Goal: Task Accomplishment & Management: Manage account settings

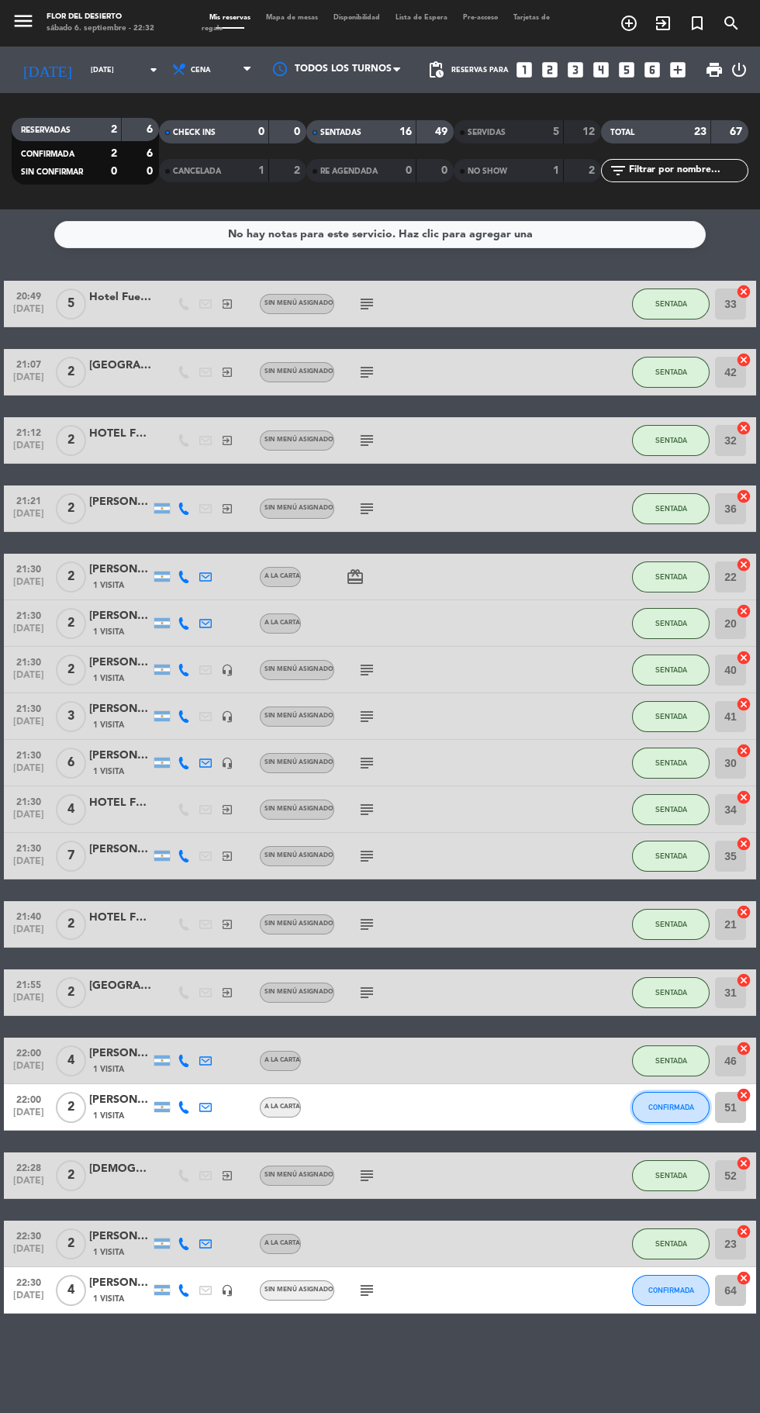
click at [672, 1106] on span "CONFIRMADA" at bounding box center [671, 1107] width 46 height 9
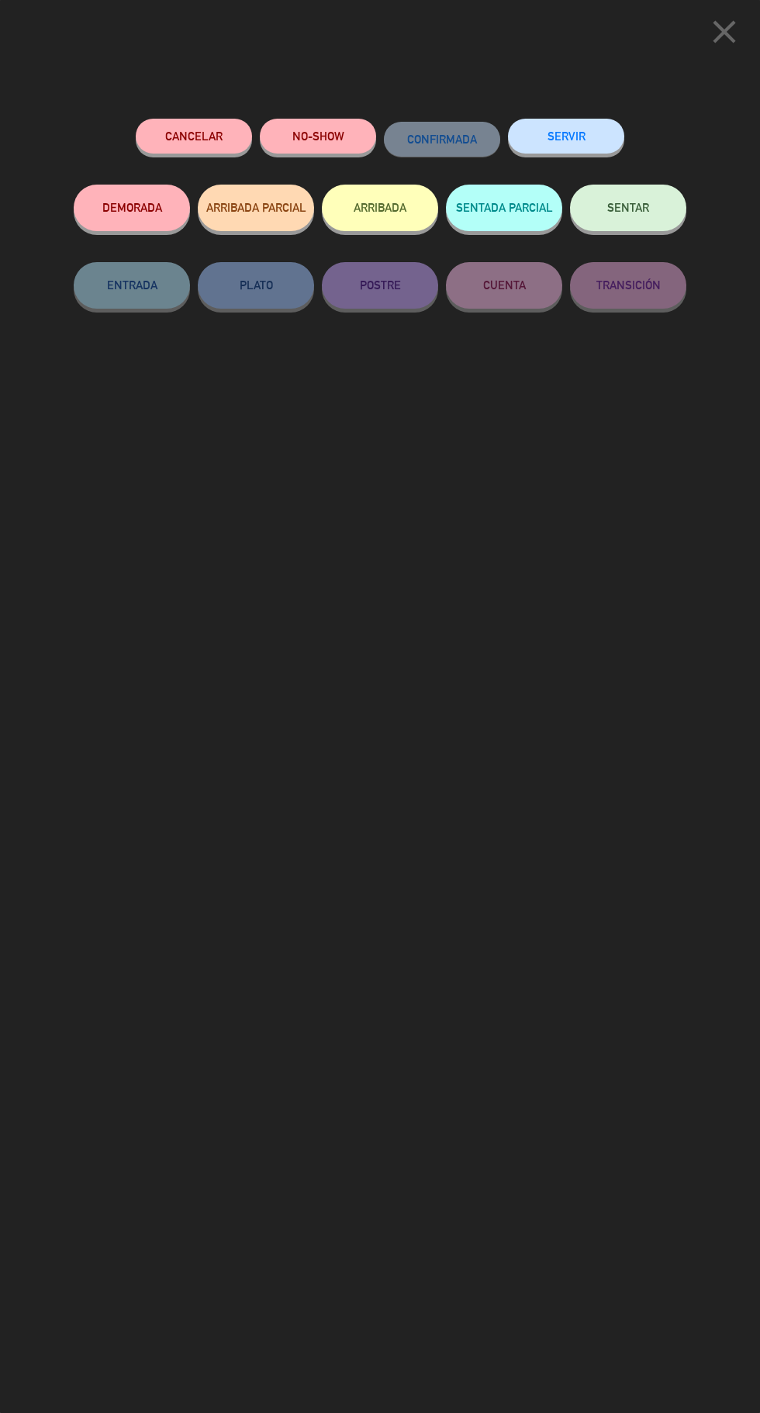
click at [114, 219] on button "DEMORADA" at bounding box center [132, 208] width 116 height 47
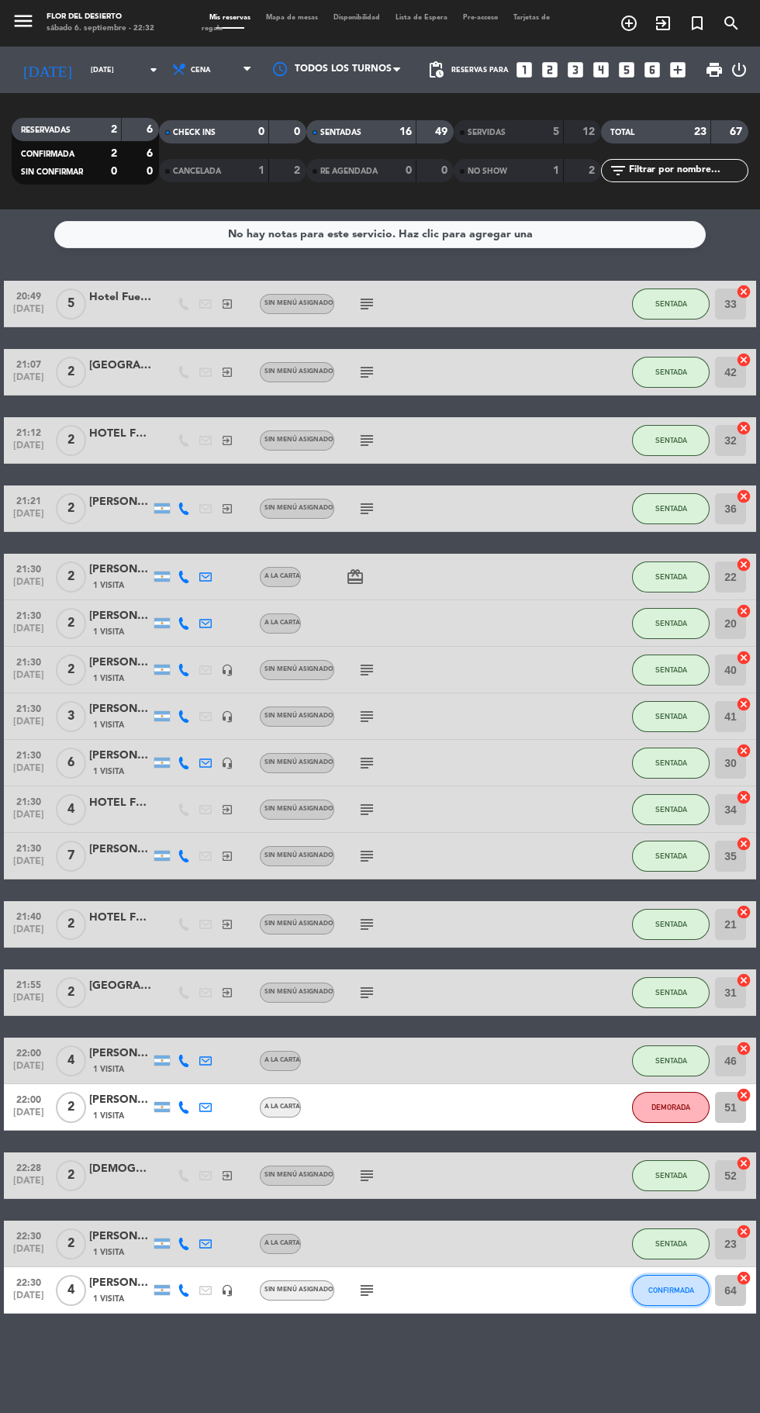
click at [669, 1289] on span "CONFIRMADA" at bounding box center [671, 1290] width 46 height 9
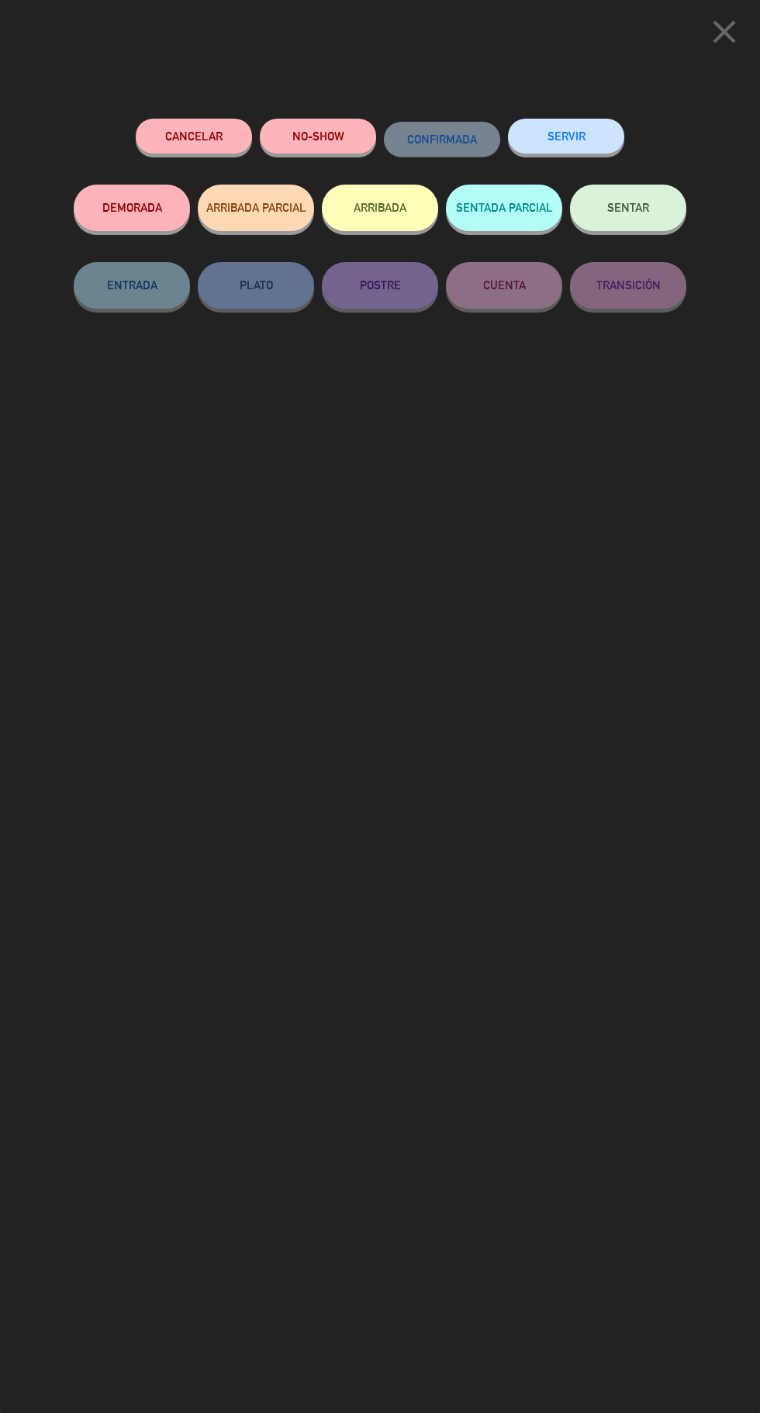
click at [96, 216] on button "DEMORADA" at bounding box center [132, 208] width 116 height 47
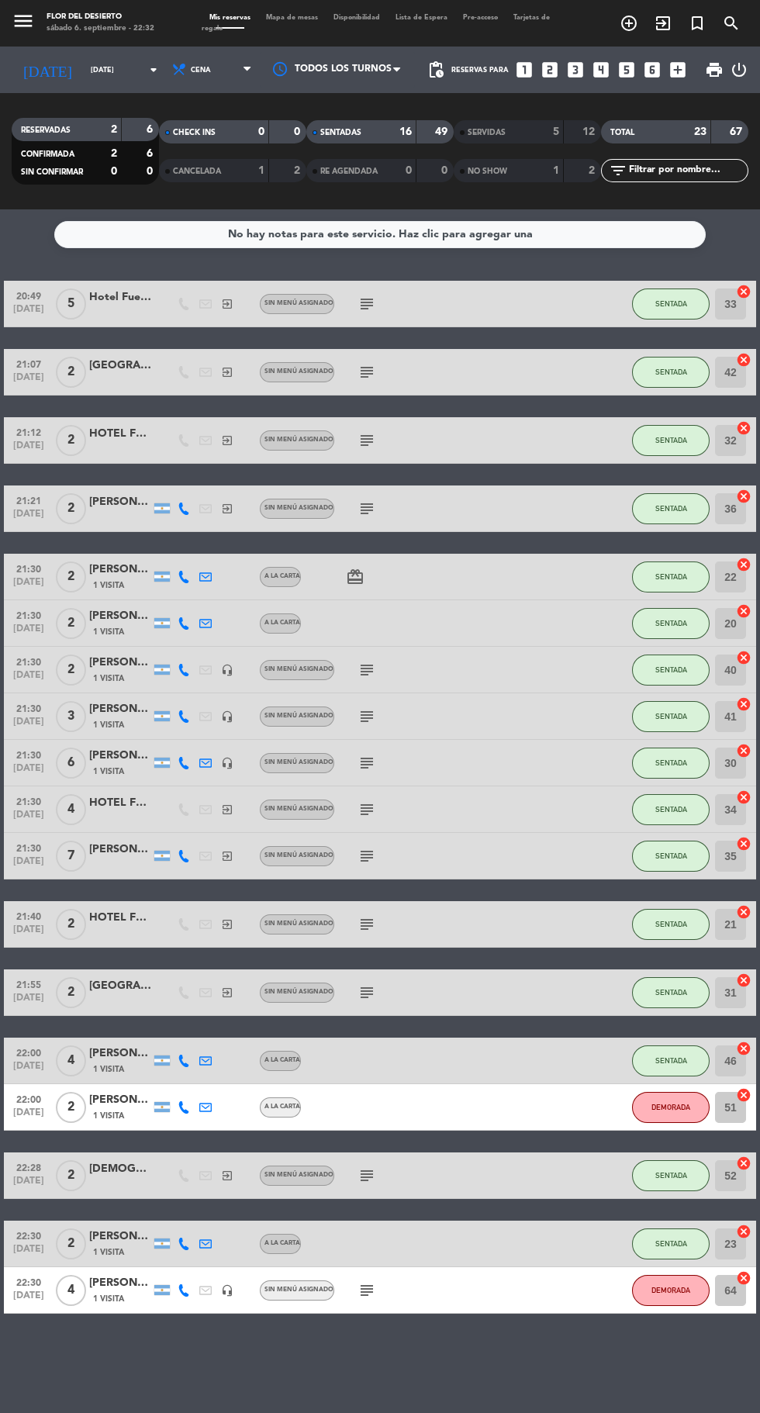
click at [183, 1290] on icon at bounding box center [184, 1290] width 12 height 12
click at [205, 1243] on div "[PHONE_NUMBER]" at bounding box center [192, 1249] width 102 height 16
click at [191, 1265] on span "content_paste" at bounding box center [197, 1266] width 12 height 12
click at [500, 1381] on div "No hay notas para este servicio. Haz clic para agregar una 20:49 [DATE] 5 Hotel…" at bounding box center [380, 811] width 760 height 1204
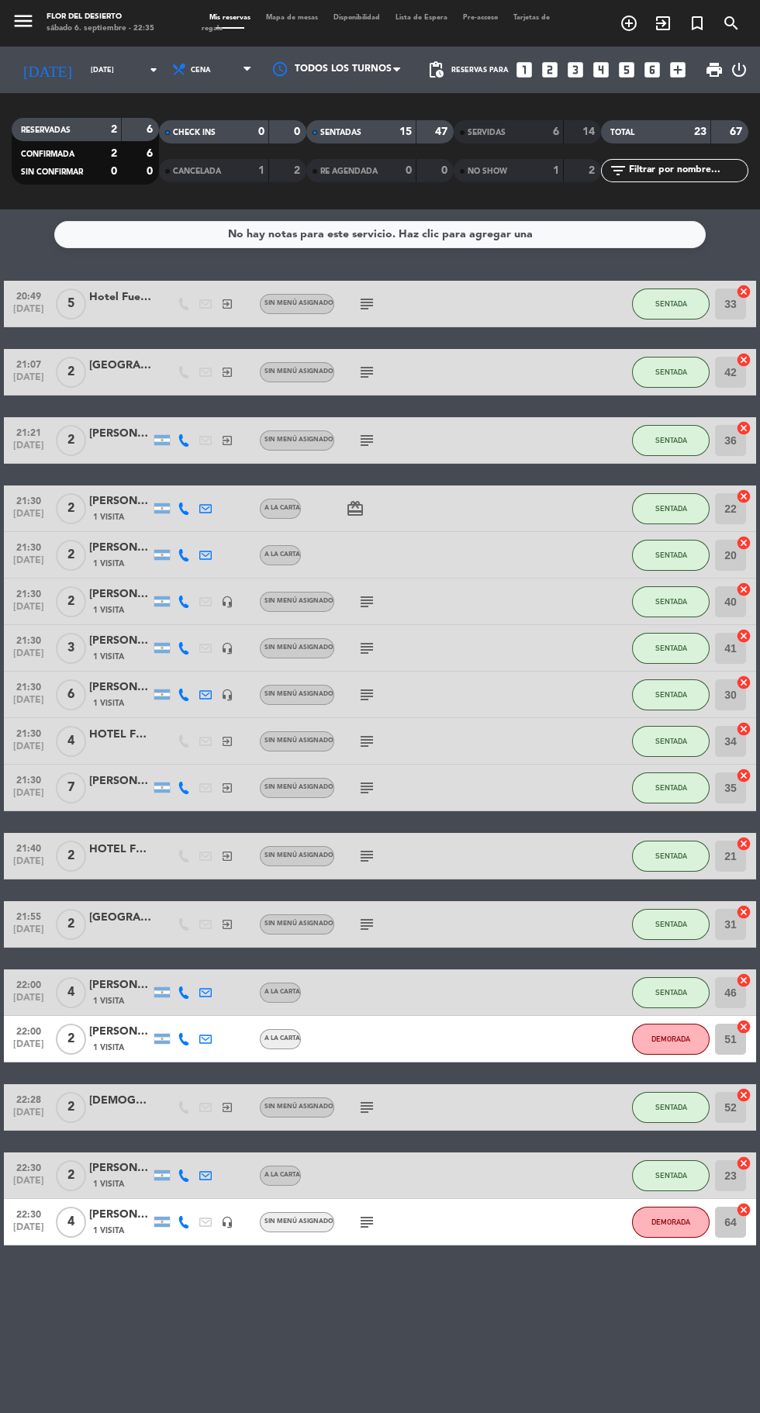
click at [357, 503] on icon "card_giftcard" at bounding box center [355, 508] width 19 height 19
click at [380, 477] on div "SOLO UN REGALO" at bounding box center [357, 480] width 119 height 27
click at [108, 517] on span "1 Visita" at bounding box center [108, 517] width 31 height 12
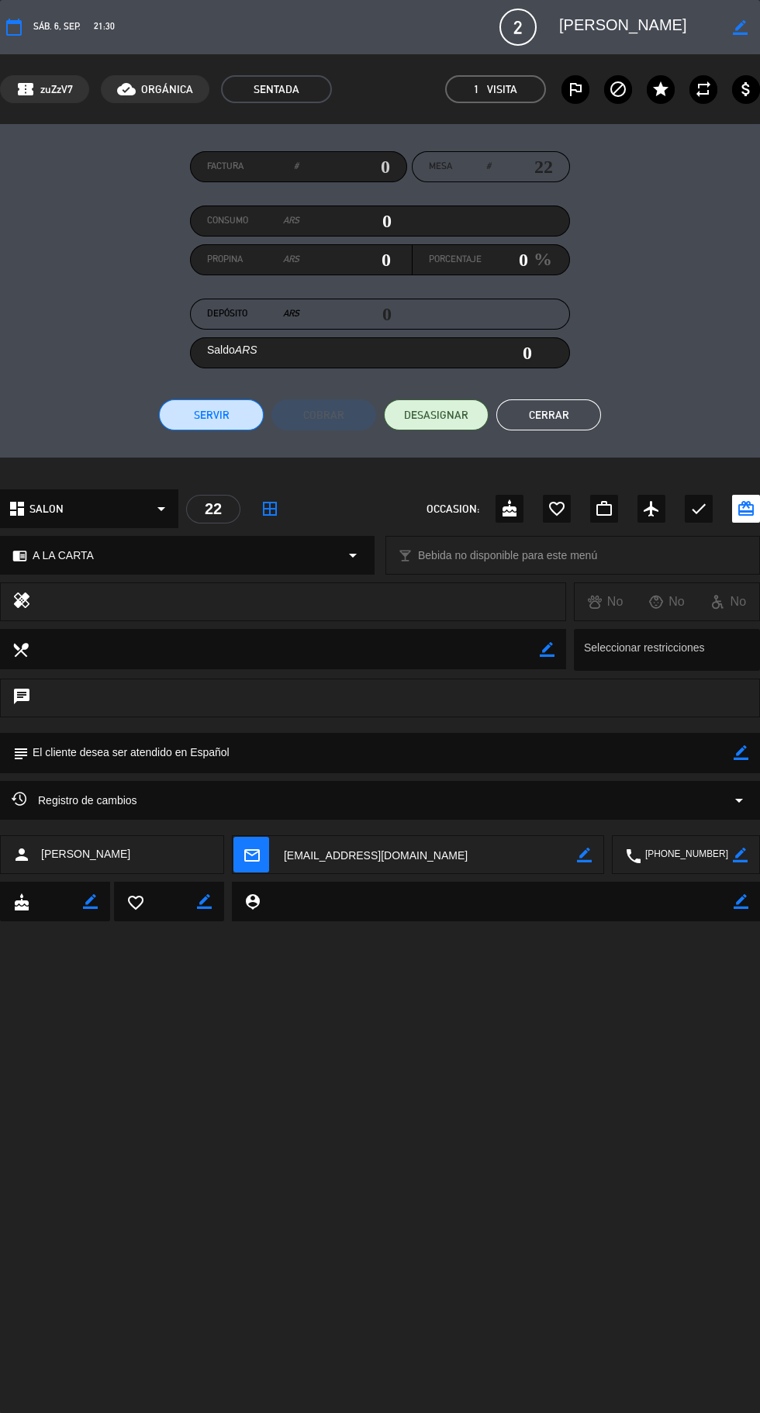
click at [571, 422] on button "Cerrar" at bounding box center [548, 414] width 105 height 31
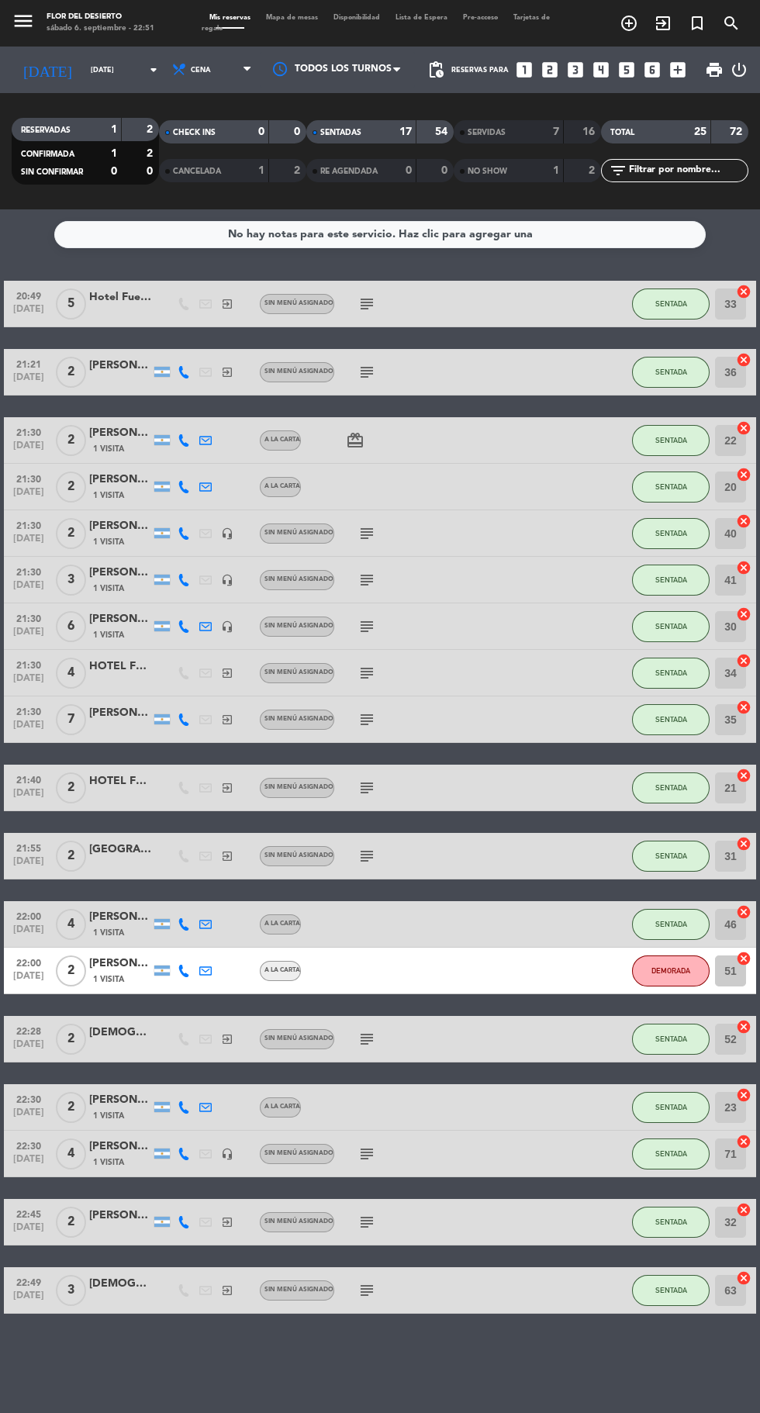
click at [361, 1160] on icon "subject" at bounding box center [367, 1154] width 19 height 19
click at [510, 1340] on div "No hay notas para este servicio. Haz clic para agregar una 20:49 sep. 6 5 Hotel…" at bounding box center [380, 811] width 760 height 1204
click at [362, 1039] on icon "subject" at bounding box center [367, 1039] width 19 height 19
